Goal: Information Seeking & Learning: Find specific fact

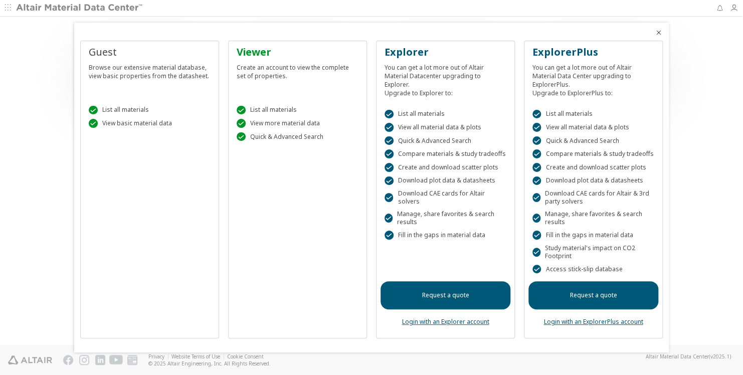
drag, startPoint x: 740, startPoint y: 87, endPoint x: 740, endPoint y: 170, distance: 82.7
click at [739, 174] on div at bounding box center [371, 187] width 743 height 375
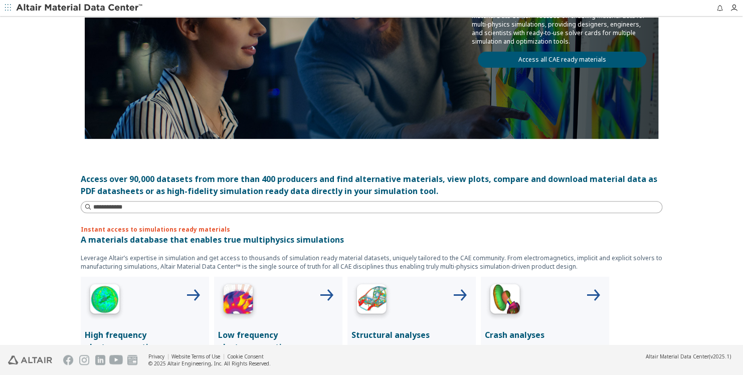
scroll to position [142, 0]
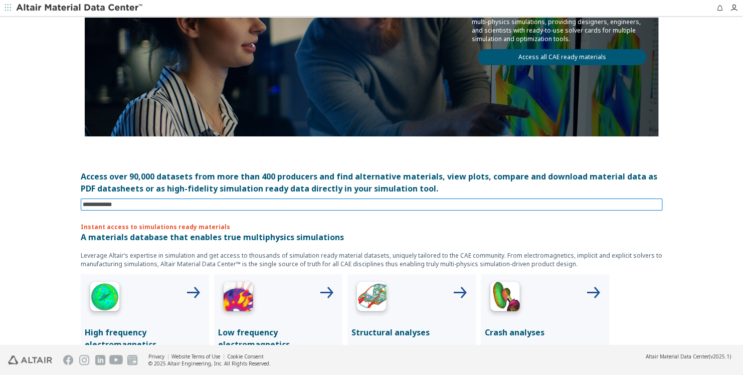
click at [392, 203] on input at bounding box center [373, 204] width 580 height 11
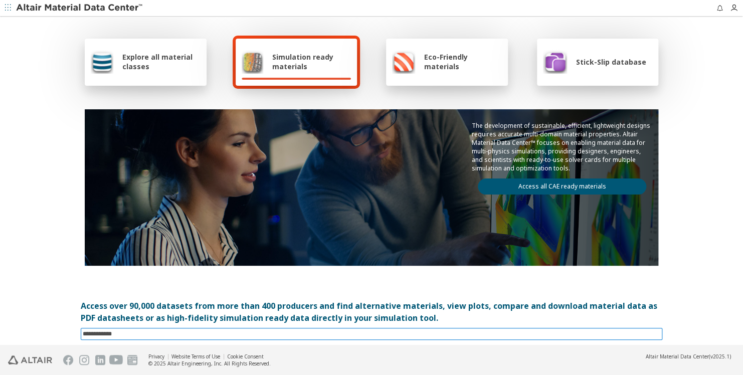
scroll to position [0, 0]
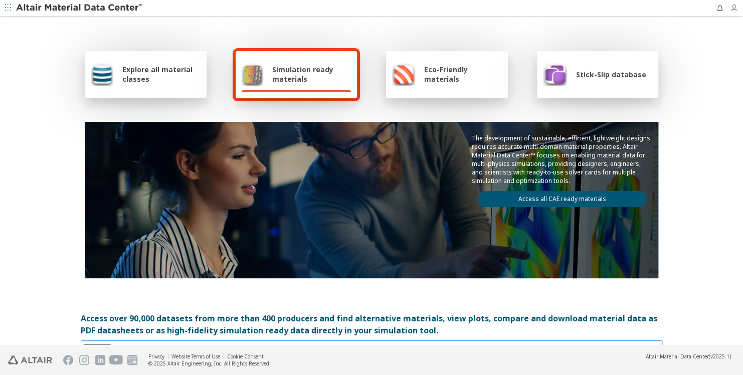
click at [735, 7] on icon "button" at bounding box center [734, 8] width 8 height 8
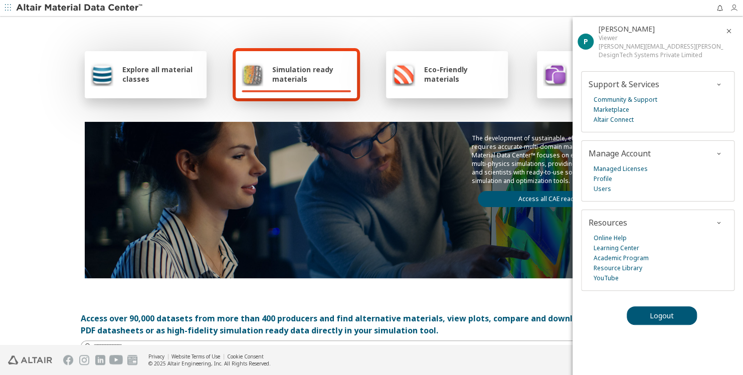
click at [735, 7] on icon "button" at bounding box center [734, 8] width 8 height 8
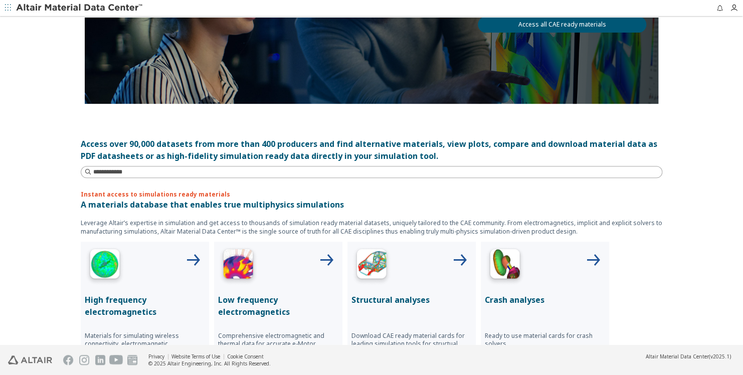
scroll to position [201, 0]
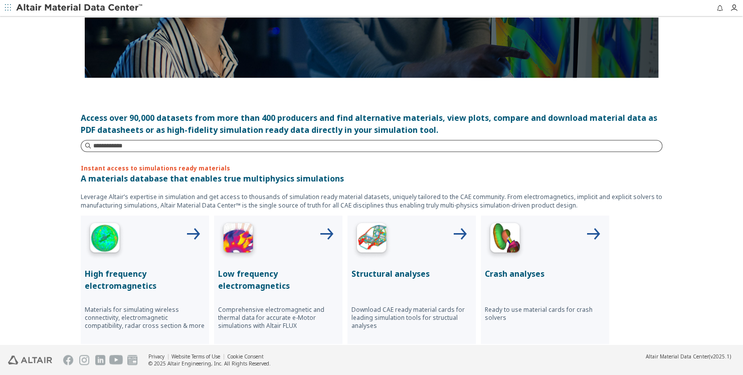
click at [157, 142] on input at bounding box center [377, 146] width 569 height 10
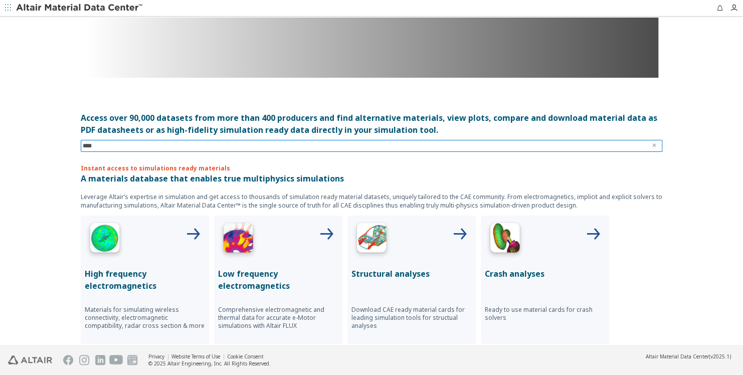
type input "*****"
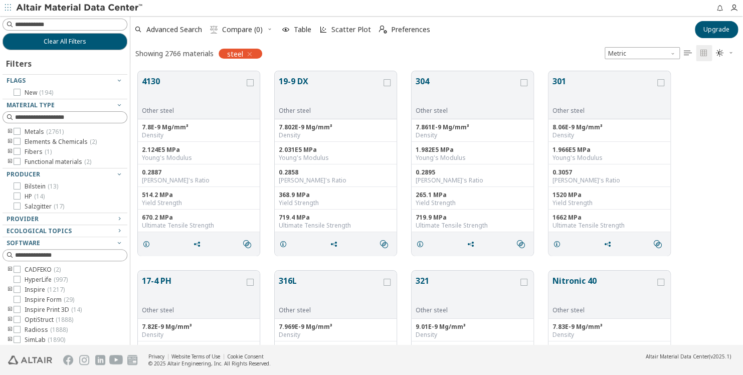
scroll to position [274, 605]
click at [66, 26] on input at bounding box center [66, 24] width 123 height 11
type input "**********"
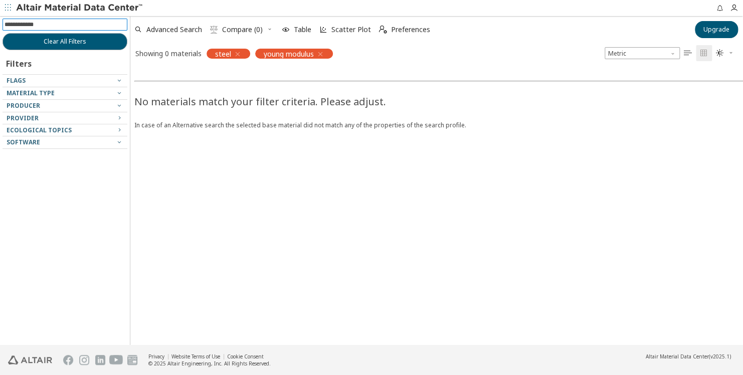
click at [299, 52] on span "young modulus" at bounding box center [289, 53] width 50 height 9
click at [291, 54] on span "young modulus" at bounding box center [289, 53] width 50 height 9
click at [317, 54] on icon "button" at bounding box center [320, 54] width 8 height 8
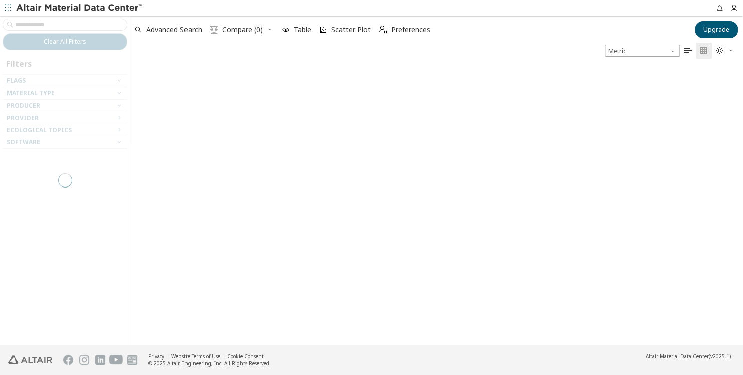
click at [99, 23] on div at bounding box center [65, 180] width 130 height 329
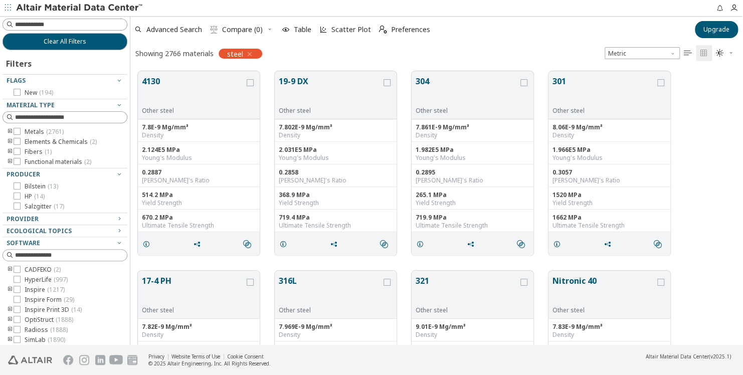
scroll to position [274, 605]
drag, startPoint x: 189, startPoint y: 158, endPoint x: 141, endPoint y: 156, distance: 48.2
click at [141, 156] on div "2.124E5 MPa Young's Modulus" at bounding box center [199, 153] width 122 height 23
copy div "Young's Modulus"
click at [78, 24] on input at bounding box center [71, 25] width 112 height 10
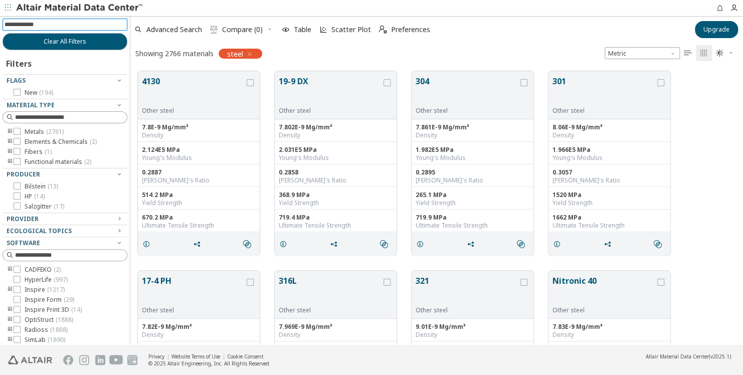
paste input "**********"
type input "**********"
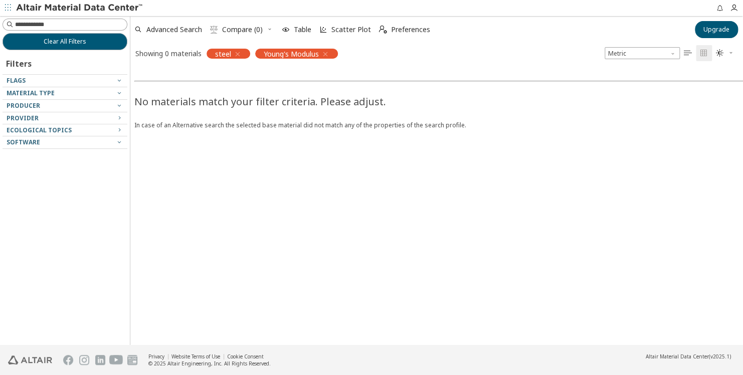
click at [303, 52] on span "Young's Modulus" at bounding box center [291, 53] width 55 height 9
click at [321, 54] on span "button" at bounding box center [324, 54] width 11 height 10
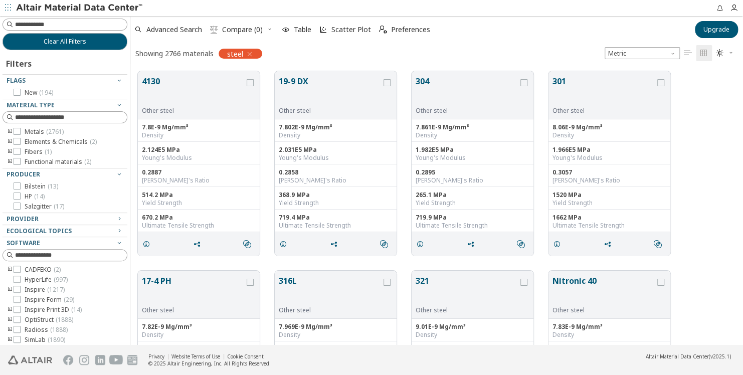
scroll to position [274, 605]
click at [56, 24] on input at bounding box center [71, 25] width 112 height 10
type input "***"
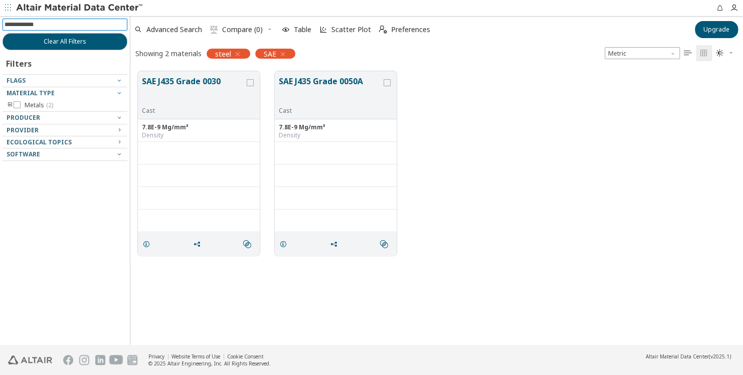
click at [48, 28] on input at bounding box center [66, 24] width 123 height 11
click at [281, 52] on icon "button" at bounding box center [283, 54] width 8 height 8
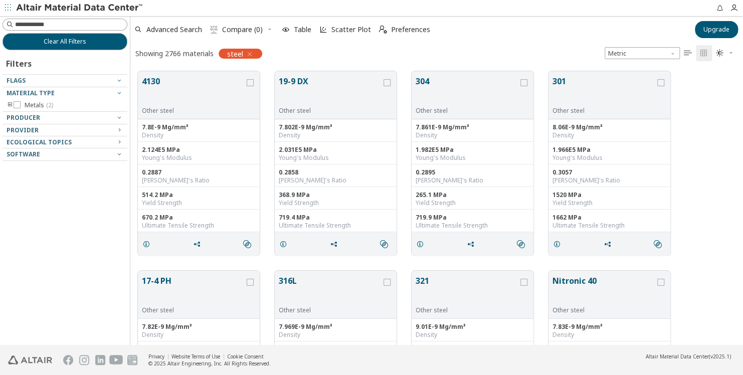
click at [53, 22] on input at bounding box center [71, 25] width 112 height 10
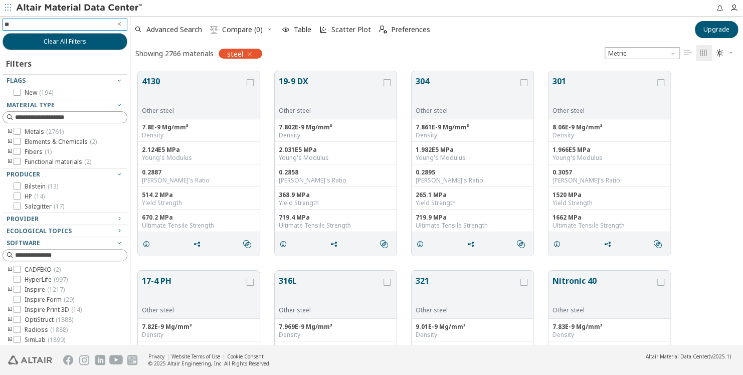
type input "*"
type input "**********"
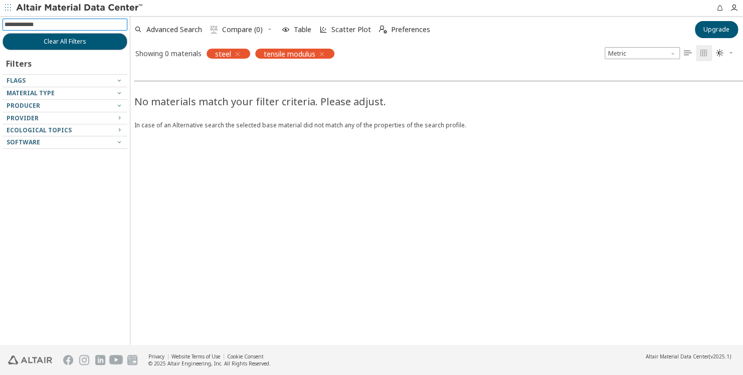
click at [324, 55] on icon "button" at bounding box center [322, 54] width 8 height 8
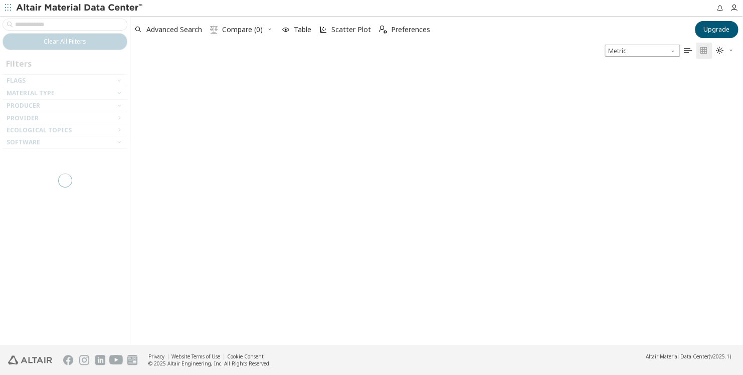
click at [108, 24] on div at bounding box center [65, 180] width 130 height 329
